Goal: Contribute content

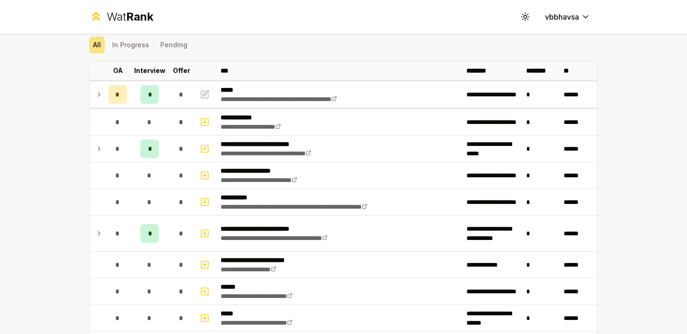
scroll to position [35, 0]
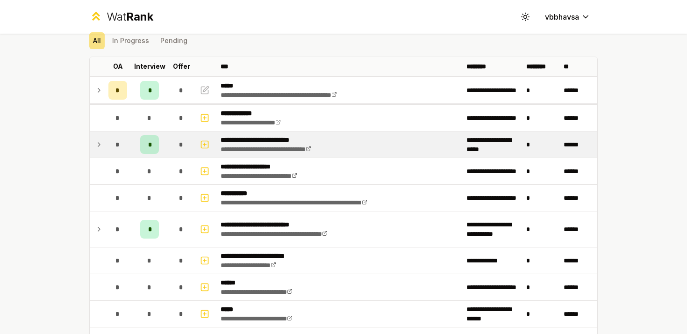
click at [98, 145] on icon at bounding box center [98, 144] width 7 height 11
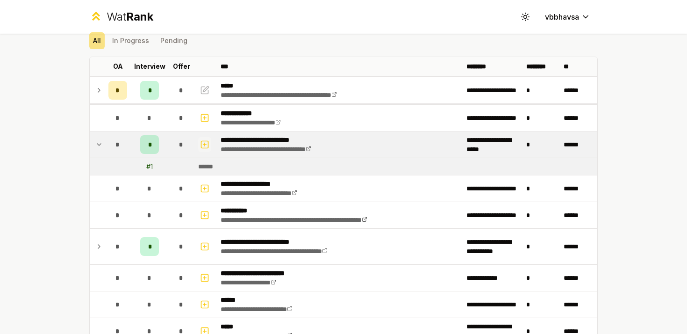
click at [205, 143] on icon "button" at bounding box center [205, 144] width 0 height 3
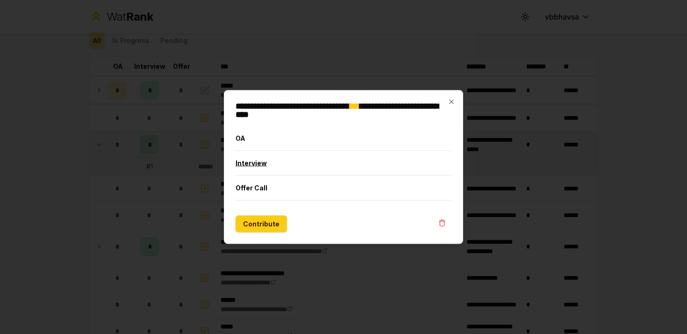
click at [252, 169] on button "Interview" at bounding box center [344, 163] width 216 height 24
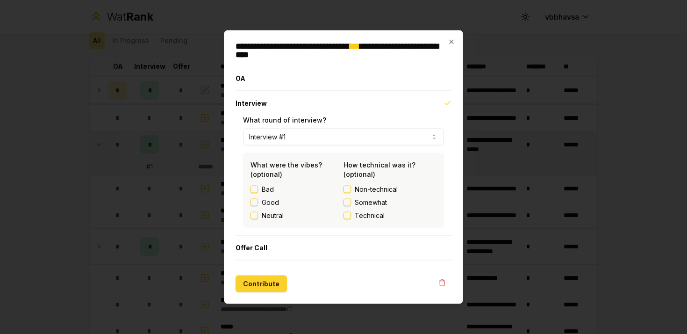
click at [262, 278] on button "Contribute" at bounding box center [261, 283] width 51 height 17
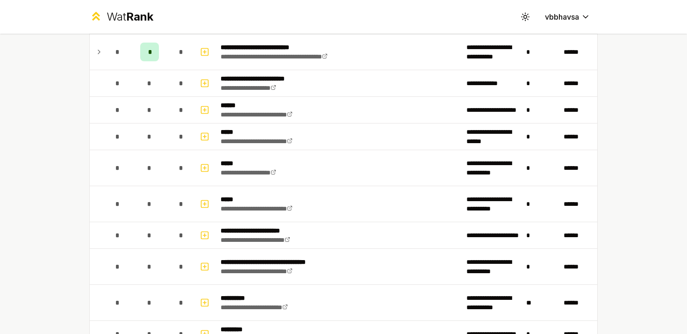
scroll to position [216, 0]
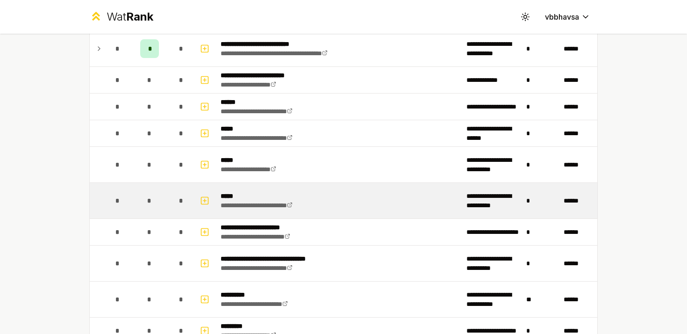
click at [105, 203] on td "*" at bounding box center [118, 201] width 26 height 36
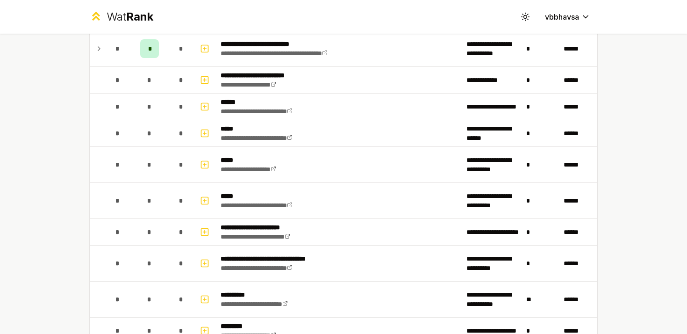
scroll to position [43, 0]
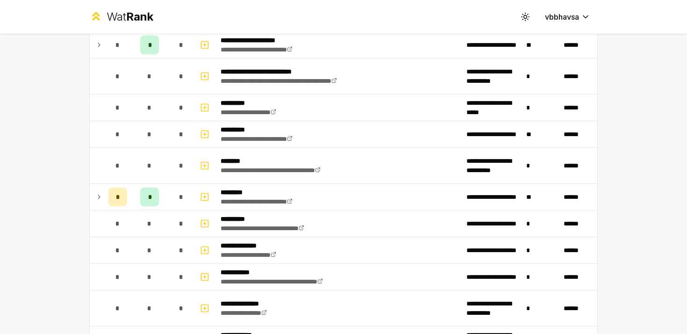
scroll to position [1016, 0]
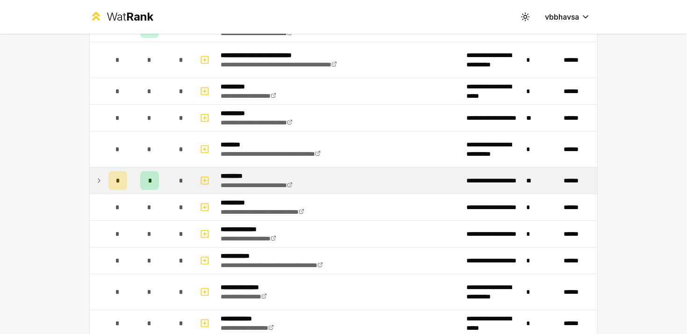
click at [96, 181] on icon at bounding box center [98, 180] width 7 height 11
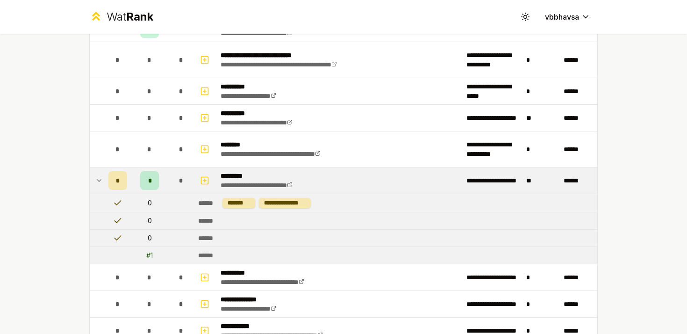
click at [101, 180] on icon at bounding box center [98, 180] width 7 height 11
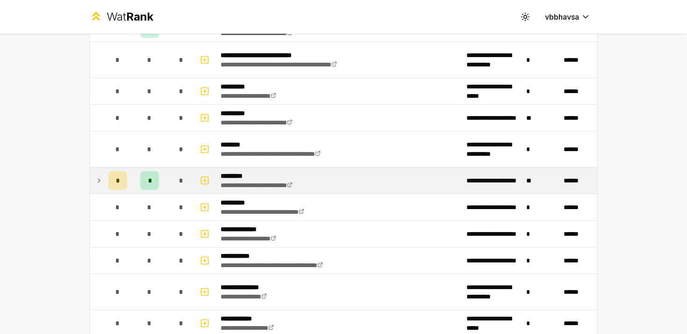
click at [101, 180] on icon at bounding box center [98, 180] width 7 height 11
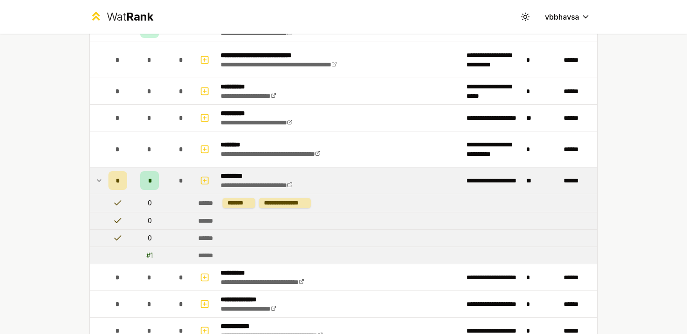
click at [101, 180] on icon at bounding box center [98, 180] width 7 height 11
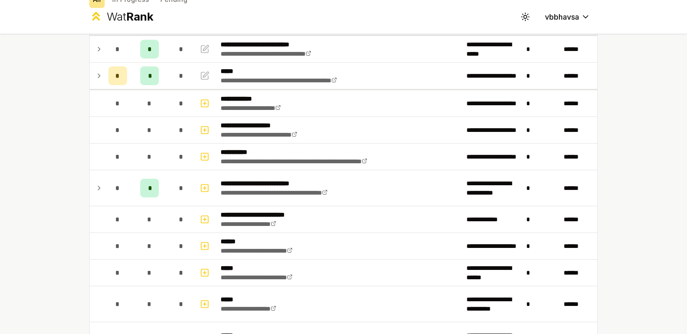
scroll to position [66, 0]
